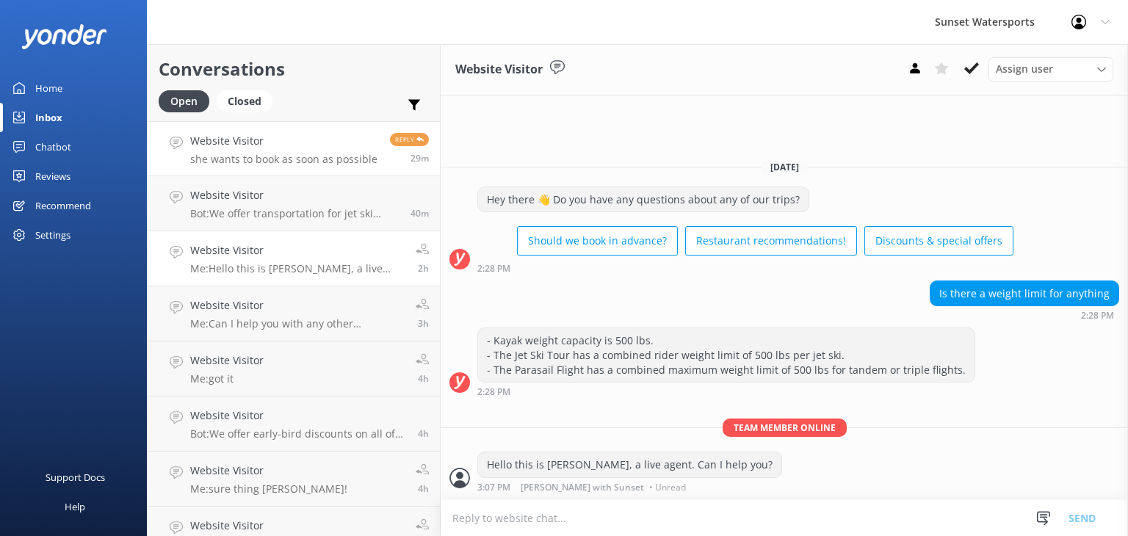
click at [275, 139] on h4 "Website Visitor" at bounding box center [283, 141] width 187 height 16
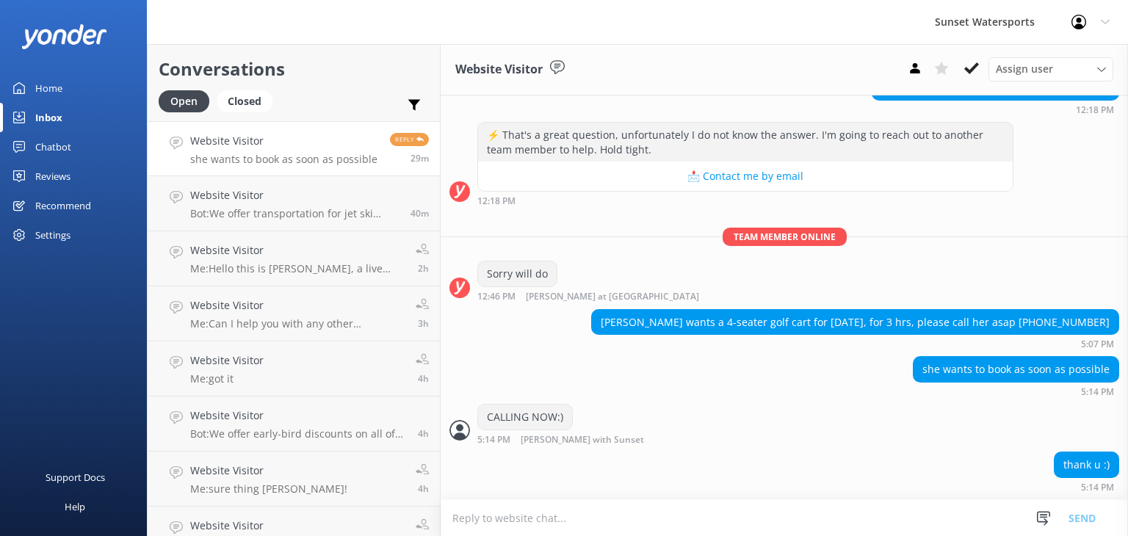
scroll to position [18554, 0]
click at [229, 203] on div "Website Visitor Bot: We offer transportation for jet ski tours based on availab…" at bounding box center [294, 203] width 209 height 32
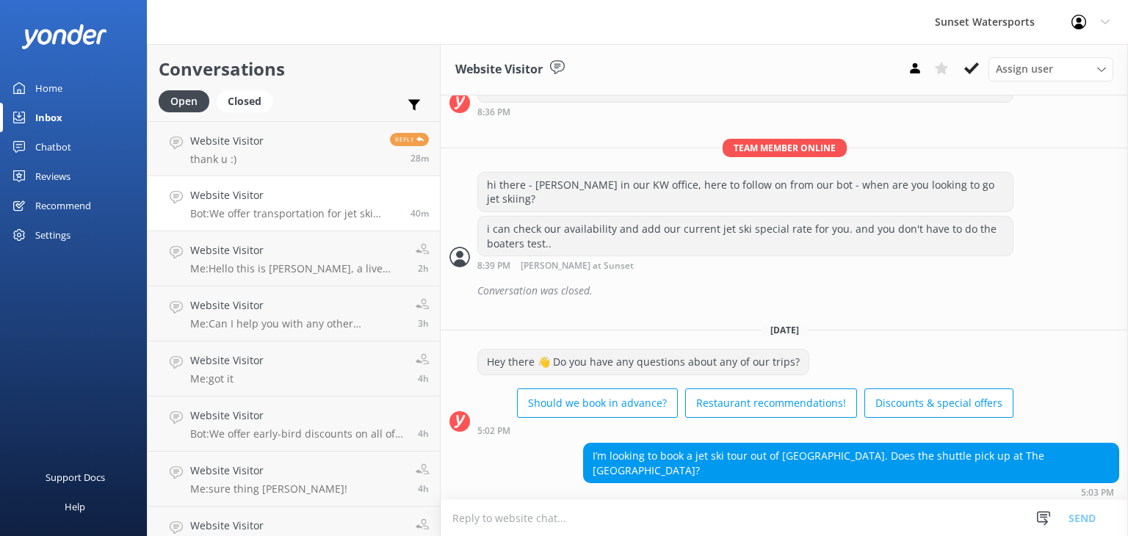
scroll to position [264, 0]
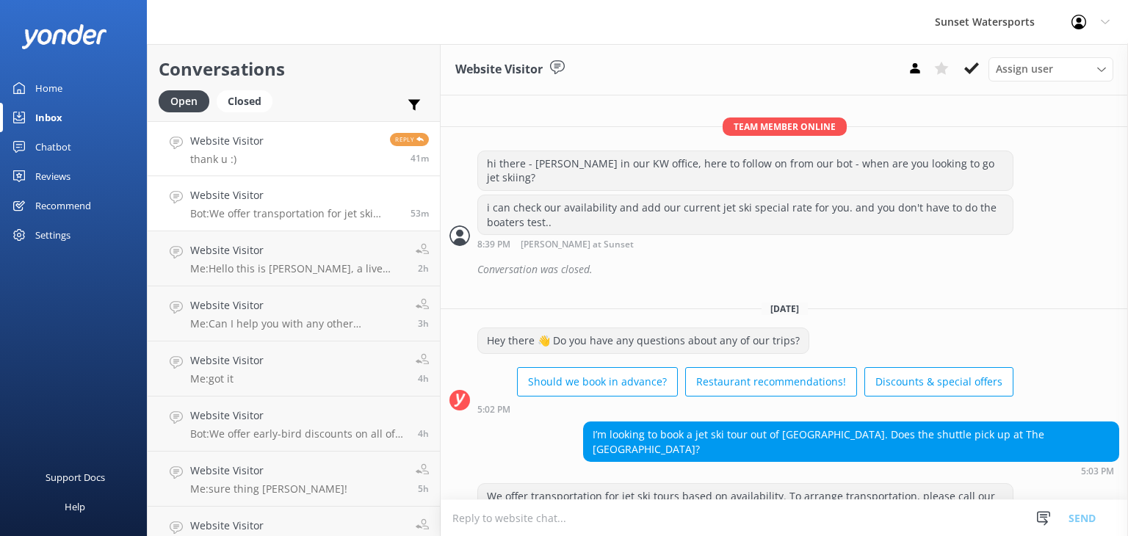
click at [284, 158] on link "Website Visitor thank u :) Reply 41m" at bounding box center [294, 148] width 292 height 55
